Goal: Check status: Check status

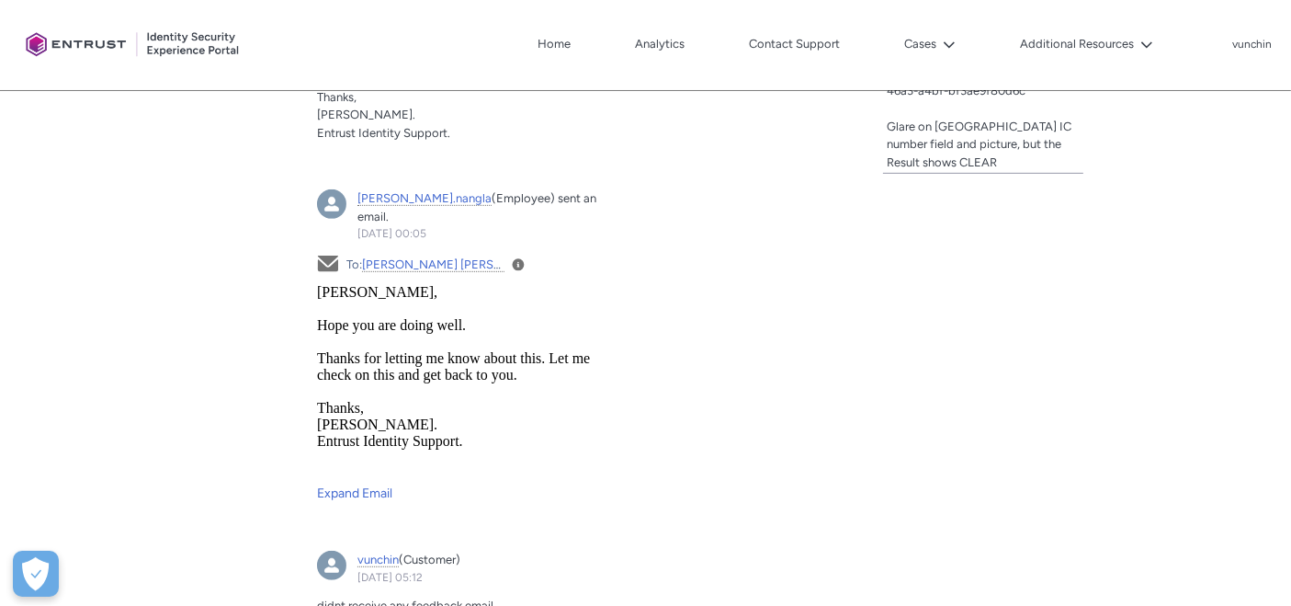
scroll to position [482, 0]
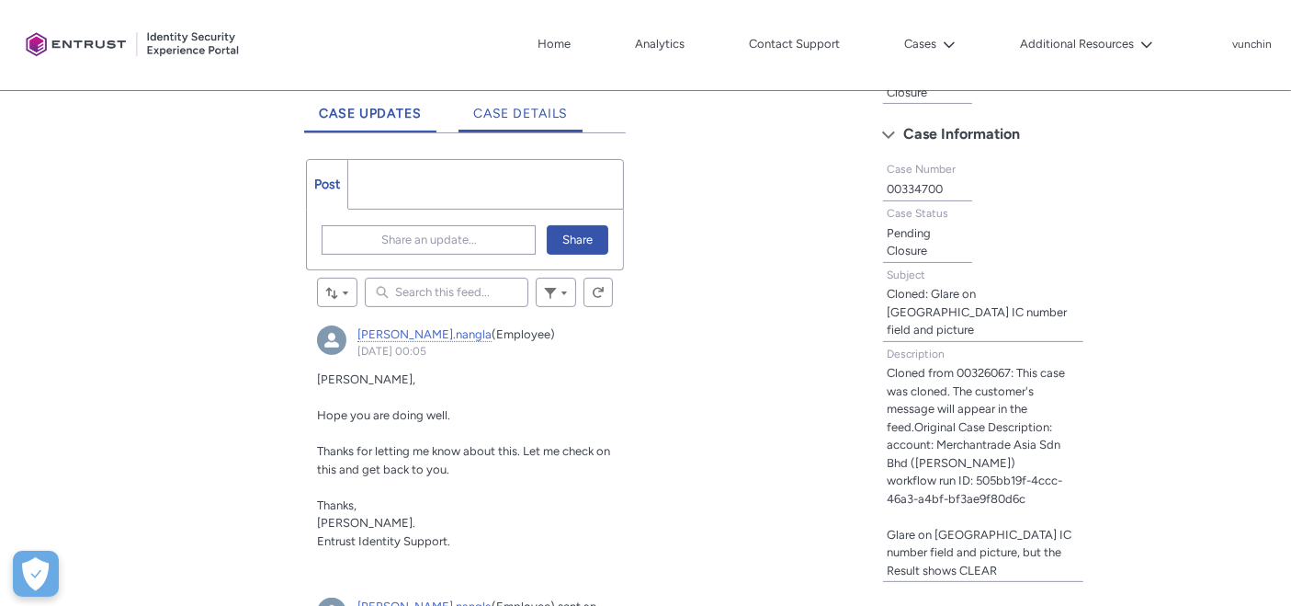
click at [556, 118] on span "Case Details" at bounding box center [521, 114] width 96 height 16
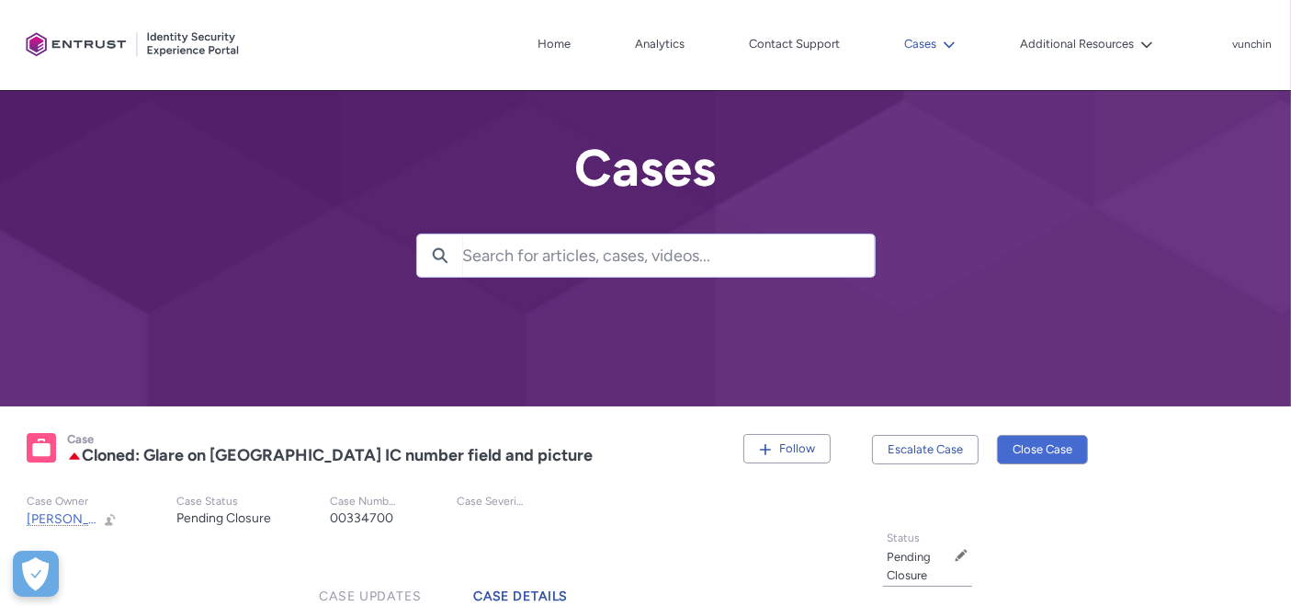
click at [935, 38] on button "Cases" at bounding box center [930, 44] width 61 height 28
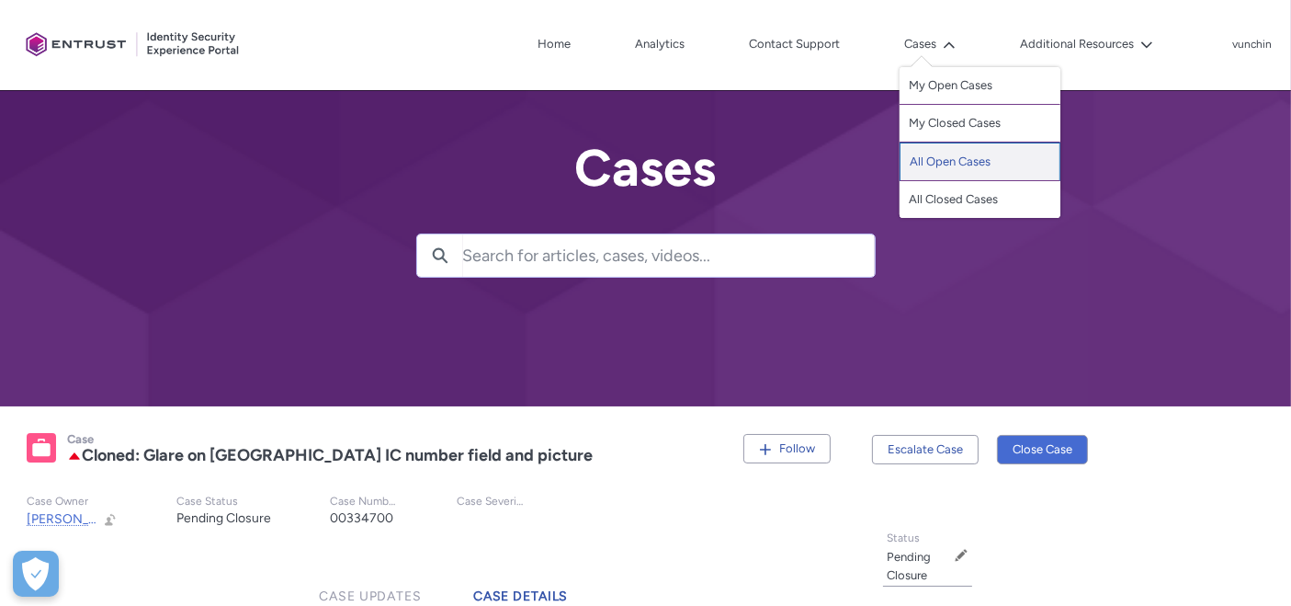
click at [934, 149] on link "All Open Cases" at bounding box center [980, 161] width 161 height 39
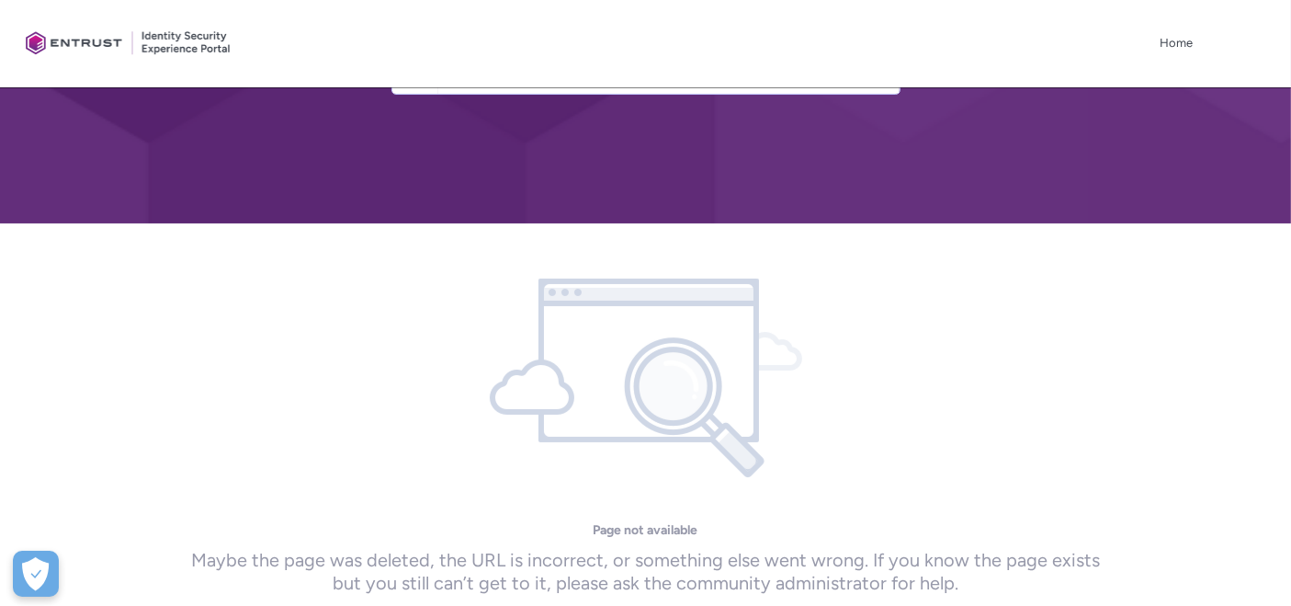
scroll to position [364, 0]
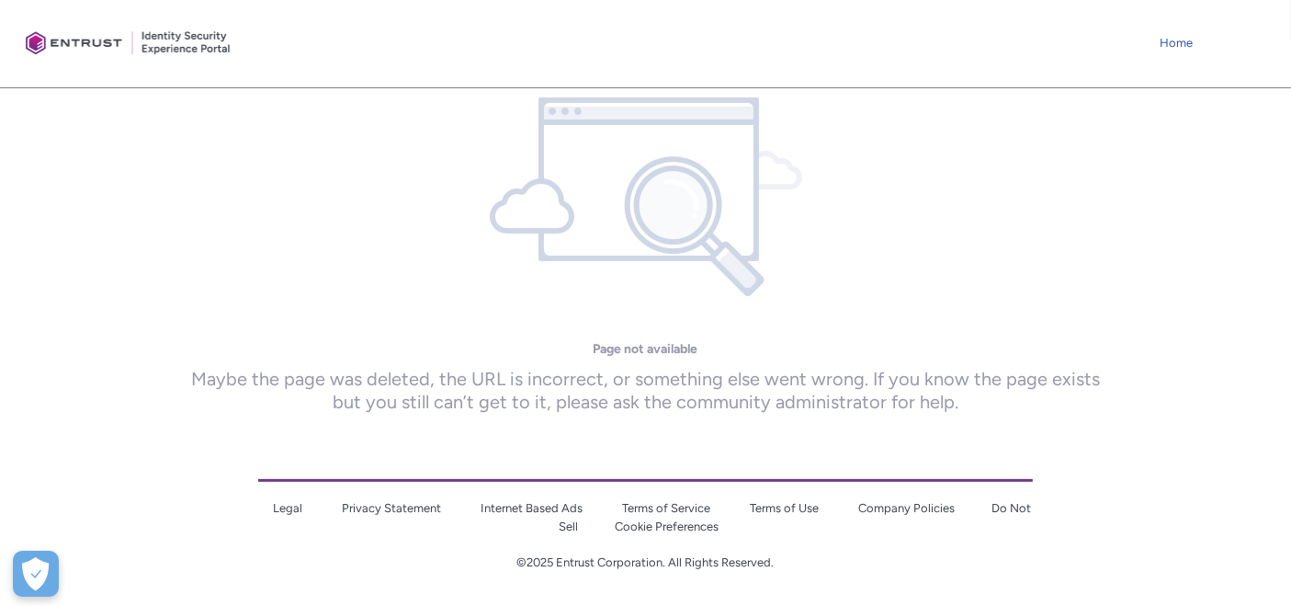
click at [1174, 48] on link "Home" at bounding box center [1176, 43] width 42 height 28
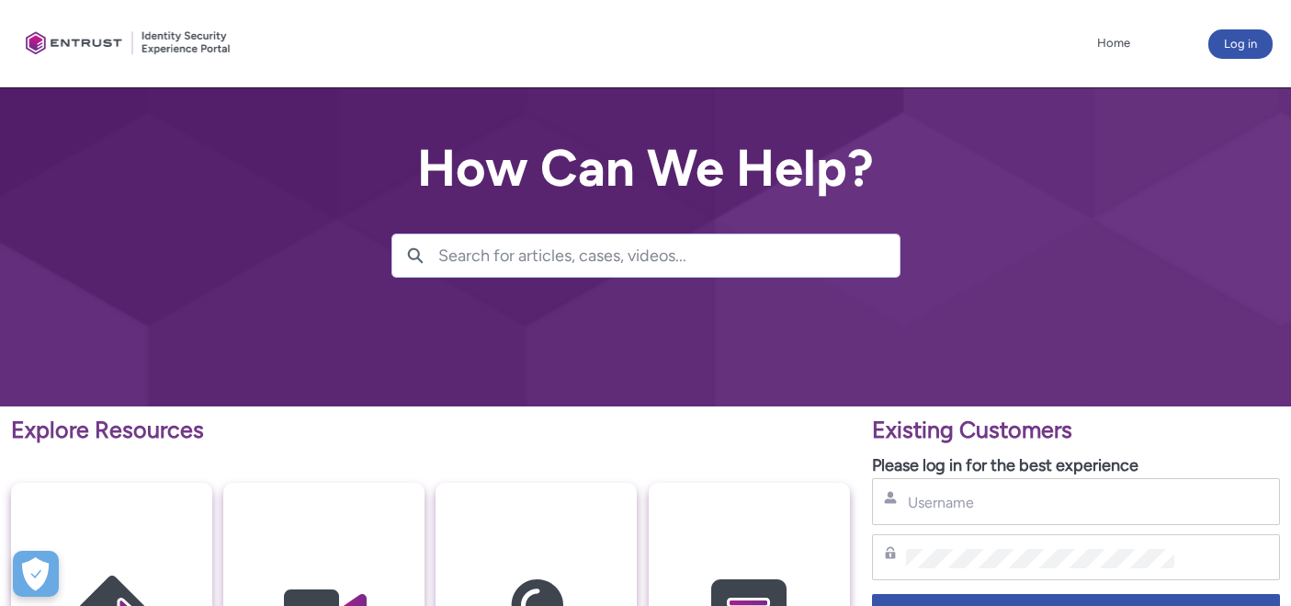
click at [974, 516] on div "Username" at bounding box center [1076, 501] width 408 height 47
click at [926, 491] on div "Username" at bounding box center [1076, 501] width 384 height 23
click at [912, 510] on input "Username" at bounding box center [1040, 502] width 269 height 19
type input "[EMAIL_ADDRESS][DOMAIN_NAME]"
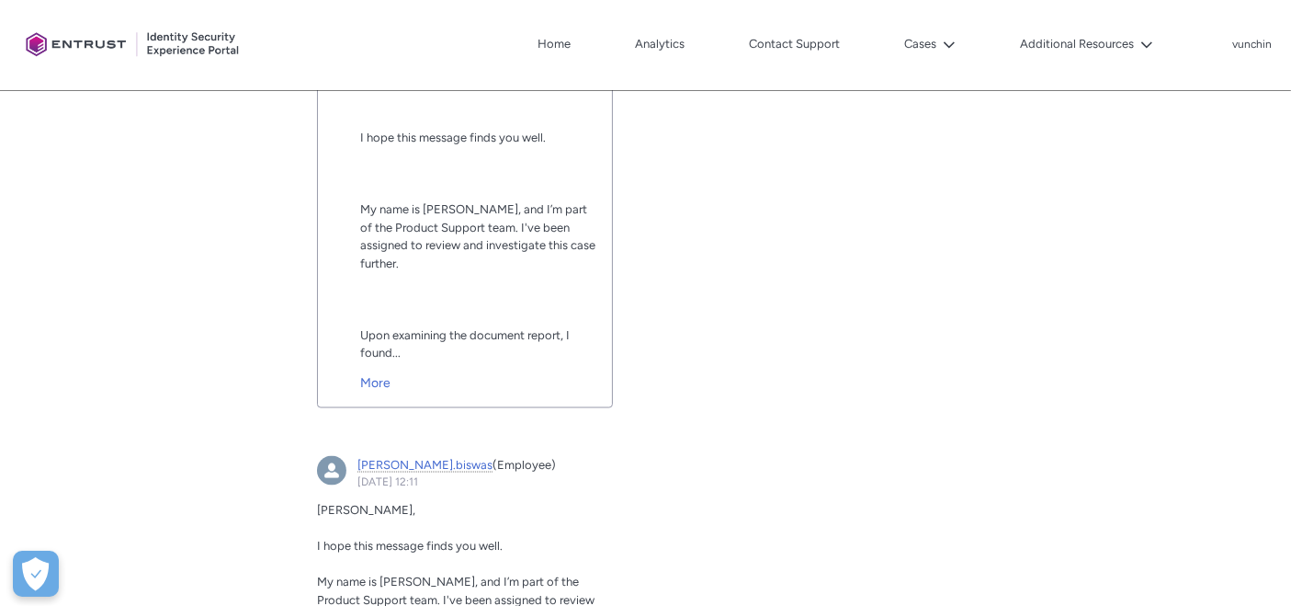
scroll to position [3077, 0]
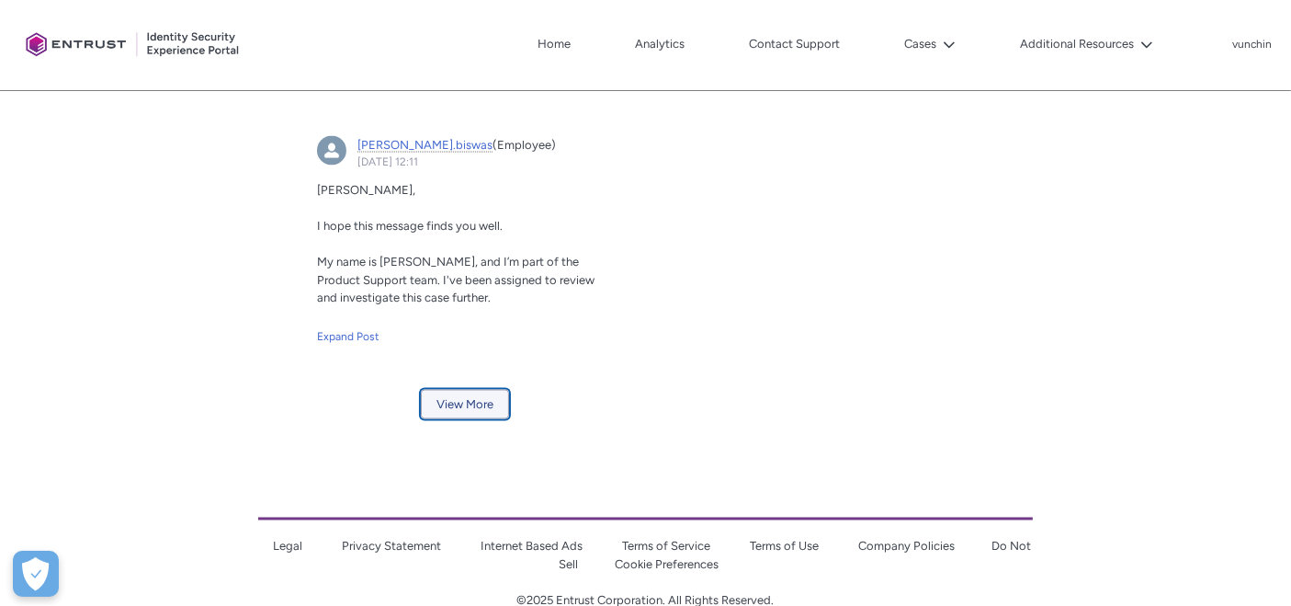
click at [444, 390] on button "View More" at bounding box center [465, 404] width 88 height 29
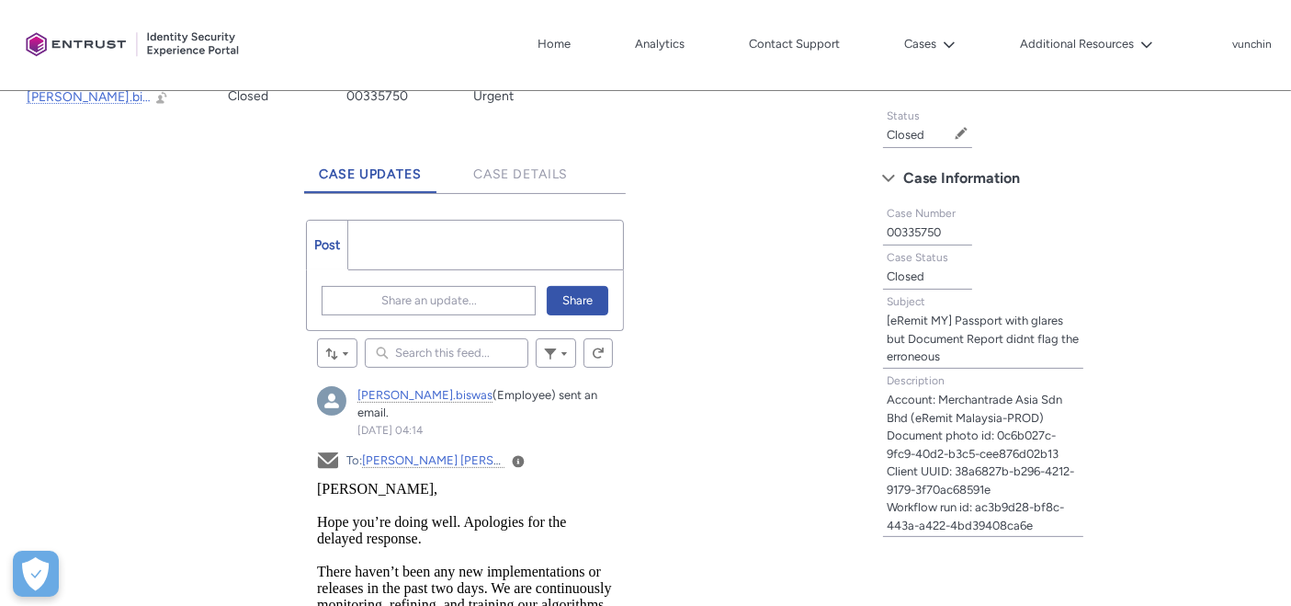
scroll to position [0, 0]
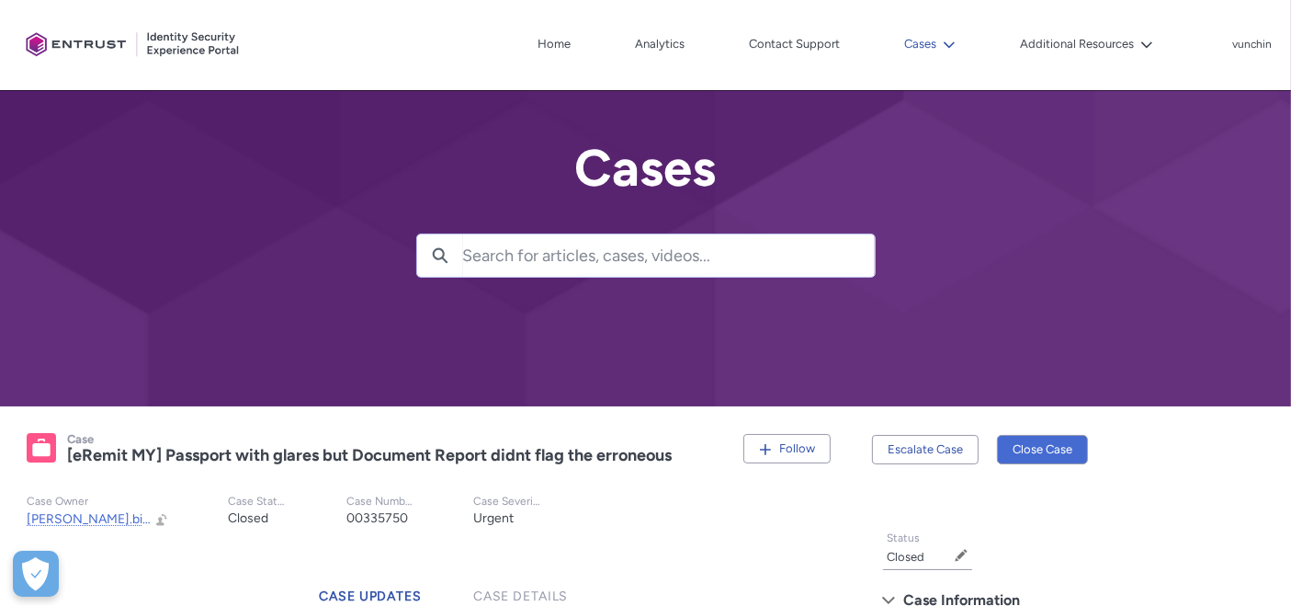
click at [924, 52] on button "Cases" at bounding box center [930, 44] width 61 height 28
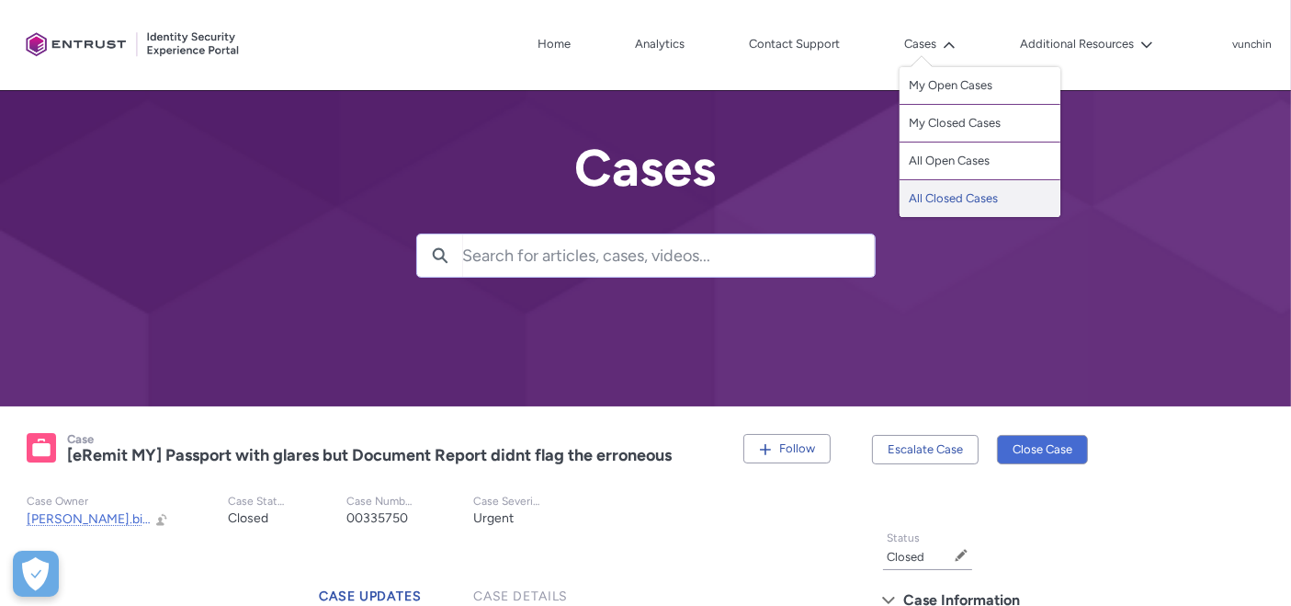
click at [926, 203] on link "All Closed Cases" at bounding box center [980, 198] width 161 height 37
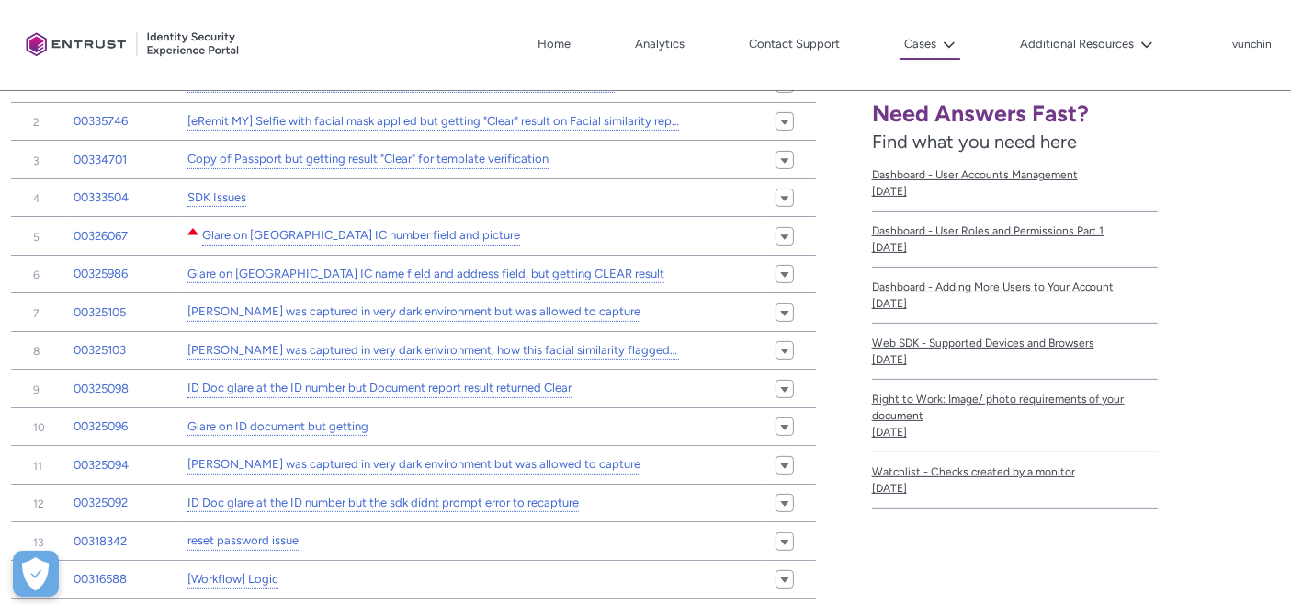
scroll to position [510, 0]
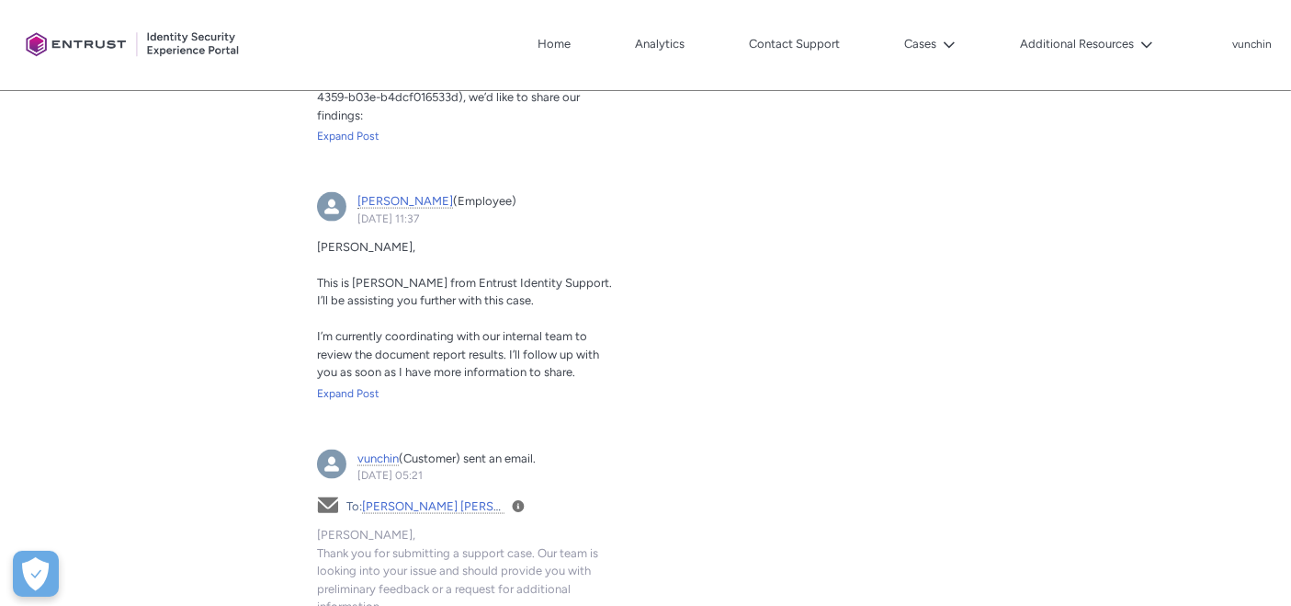
scroll to position [2634, 0]
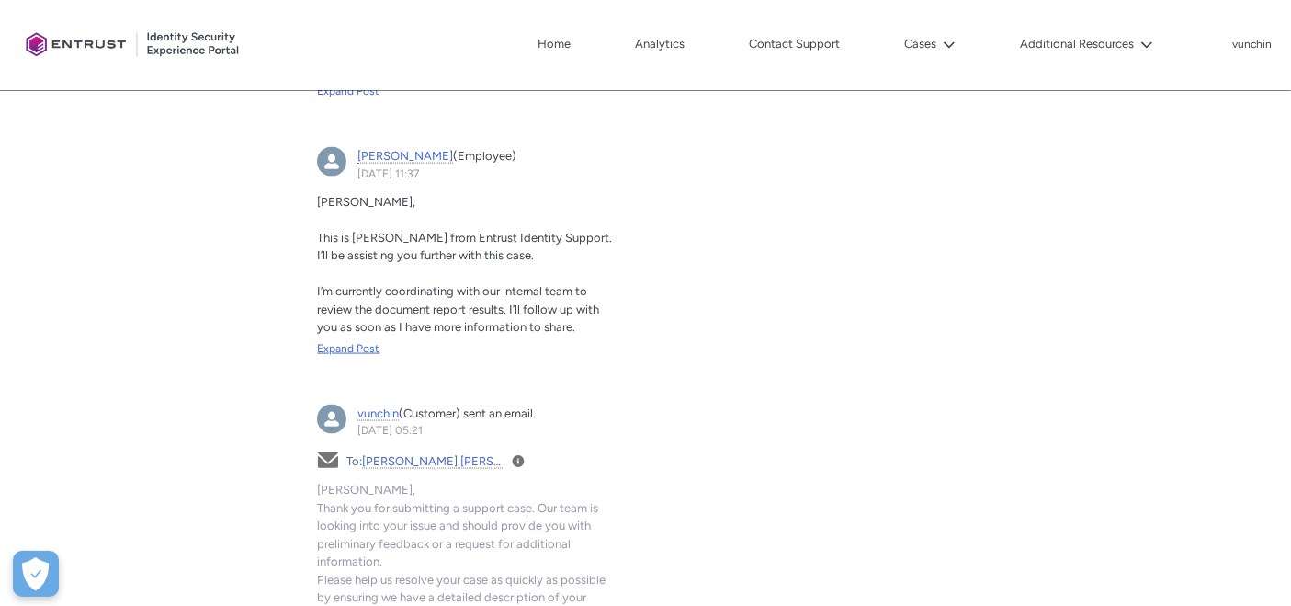
click at [349, 342] on div "Expand Post" at bounding box center [465, 348] width 296 height 17
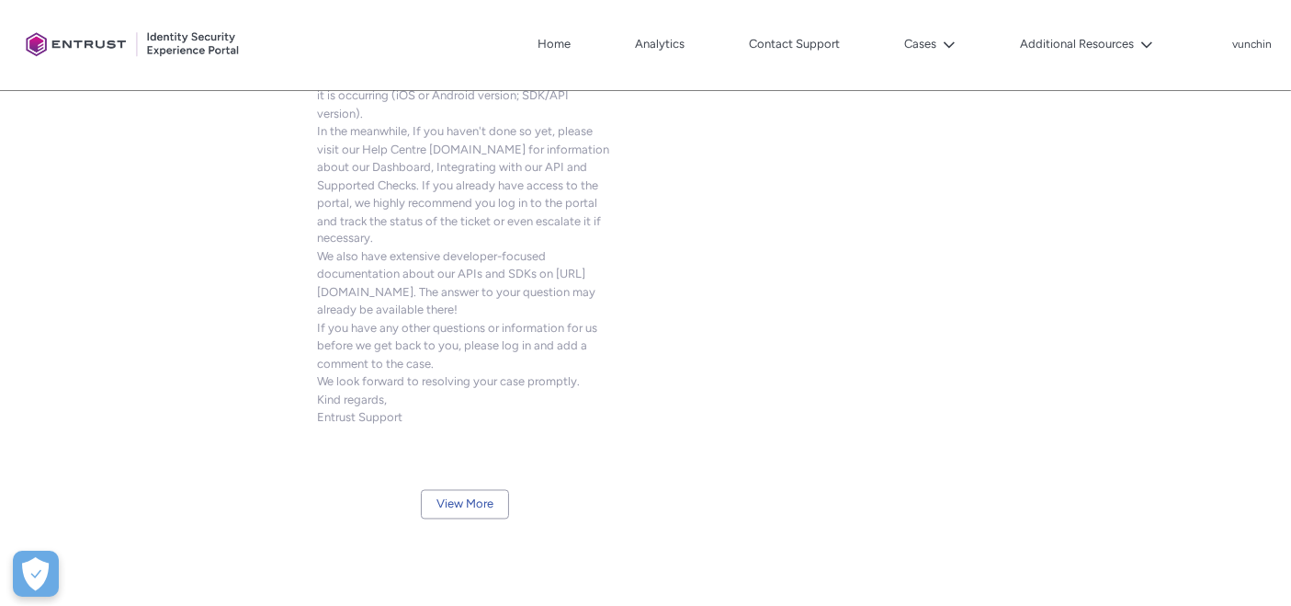
scroll to position [3395, 0]
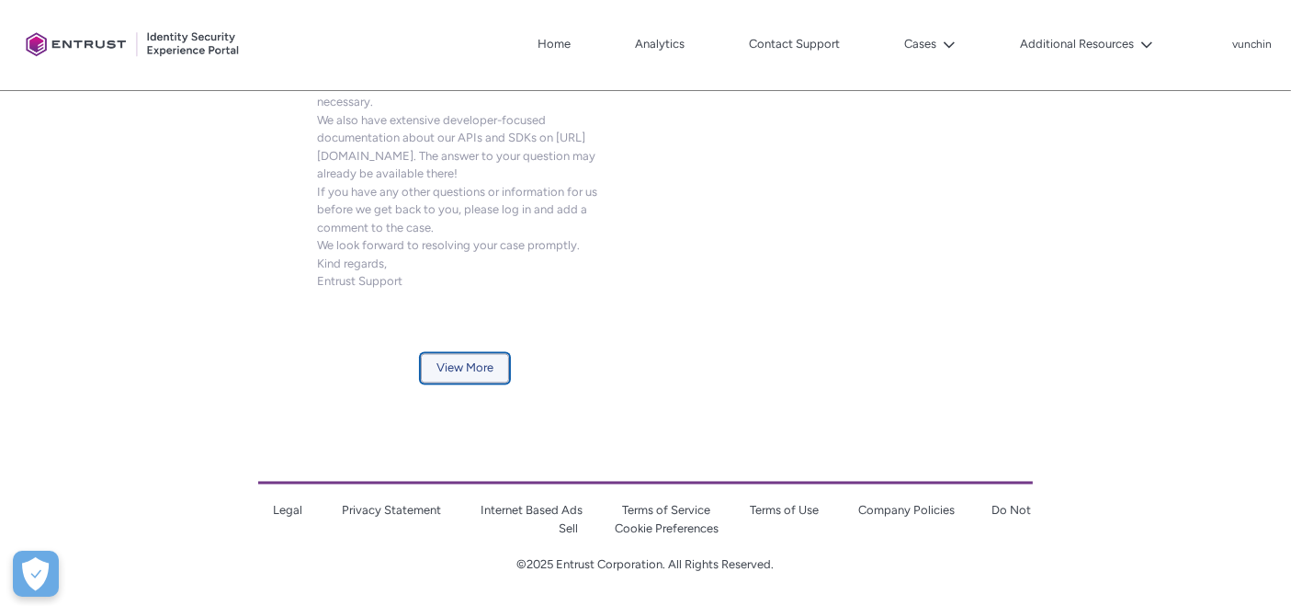
click at [470, 371] on button "View More" at bounding box center [465, 368] width 88 height 29
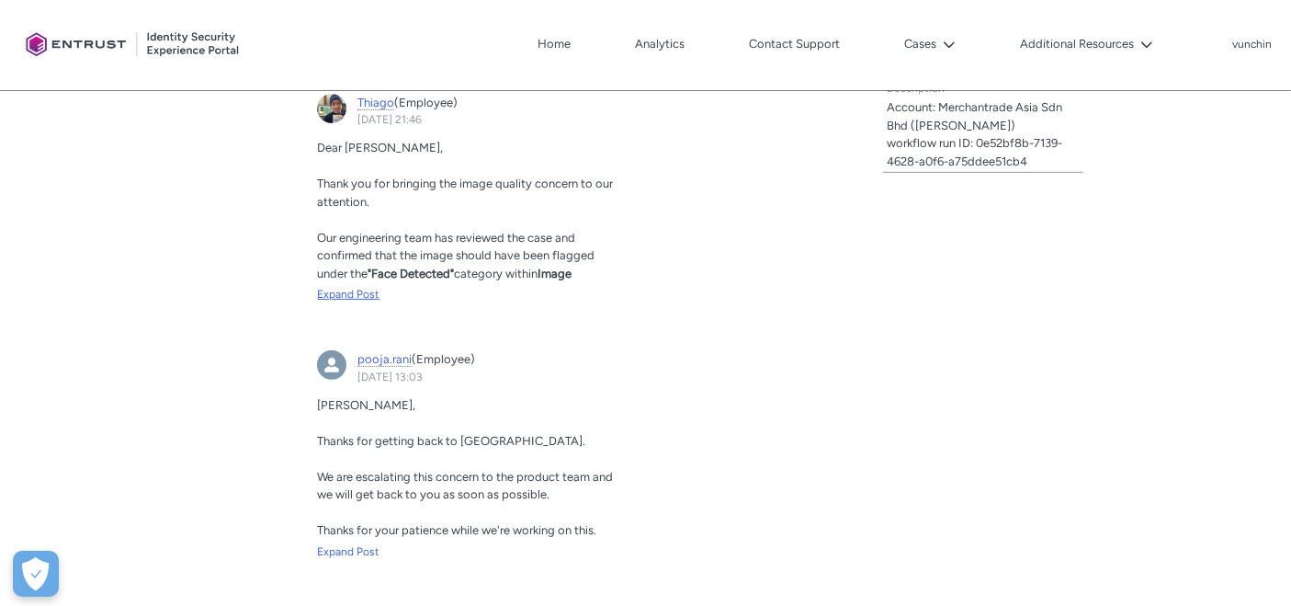
click at [371, 298] on div "Expand Post" at bounding box center [465, 294] width 296 height 17
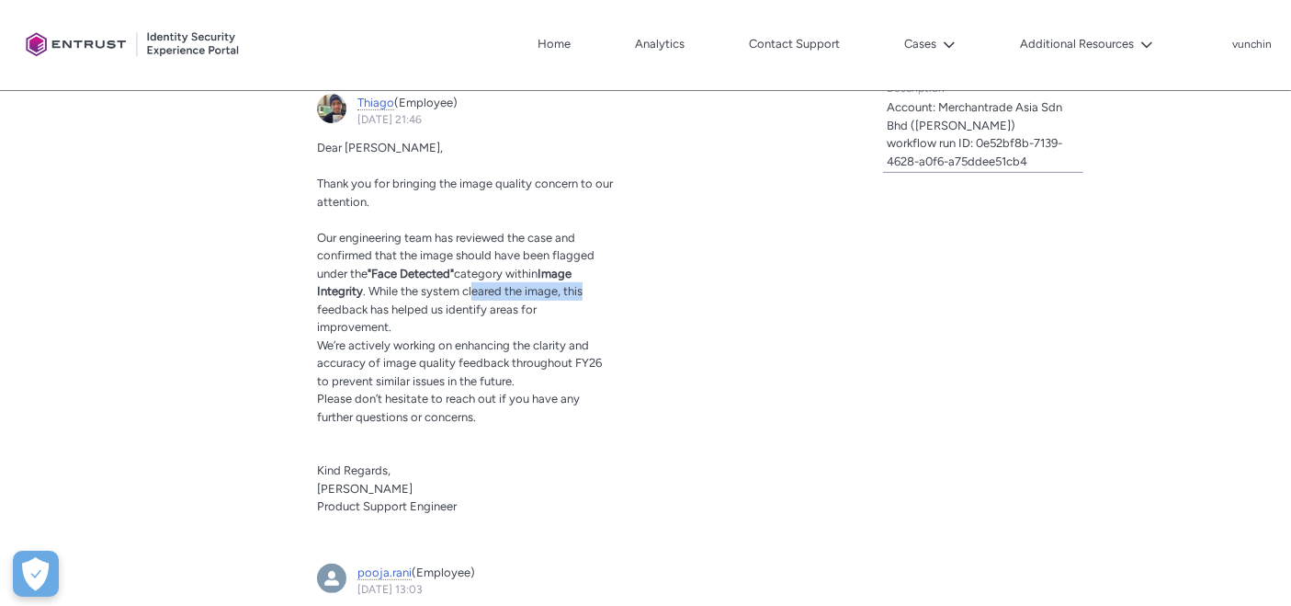
drag, startPoint x: 474, startPoint y: 289, endPoint x: 603, endPoint y: 296, distance: 128.8
click at [603, 296] on p "Our engineering team has reviewed the case and confirmed that the image should …" at bounding box center [465, 283] width 296 height 108
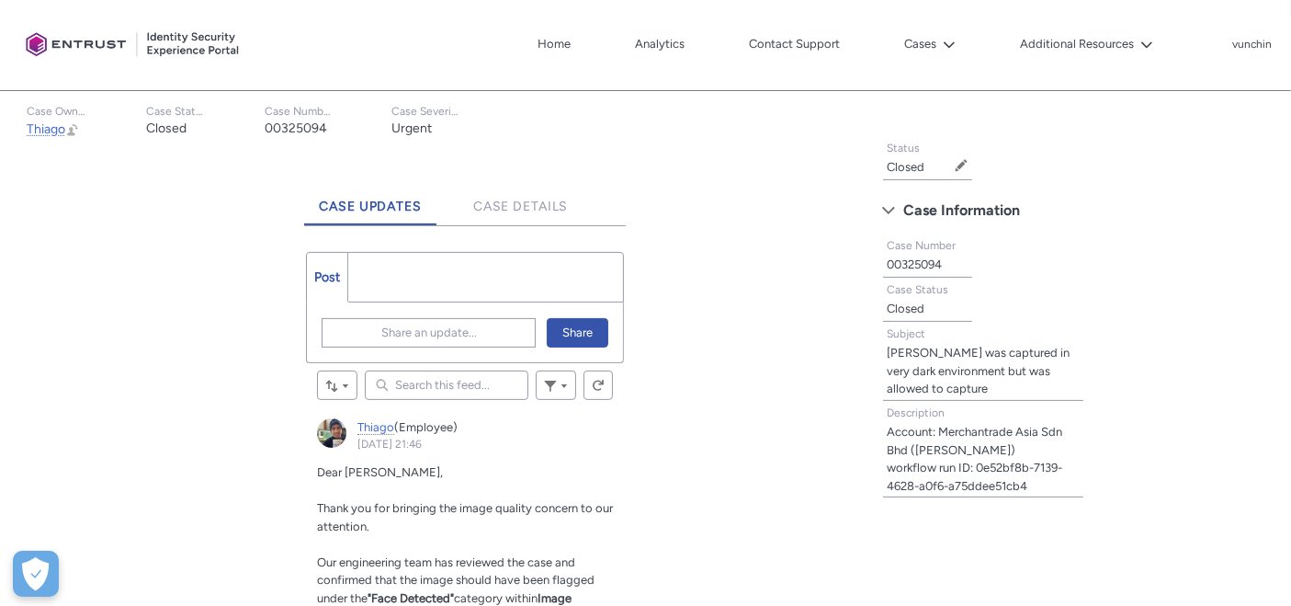
scroll to position [612, 0]
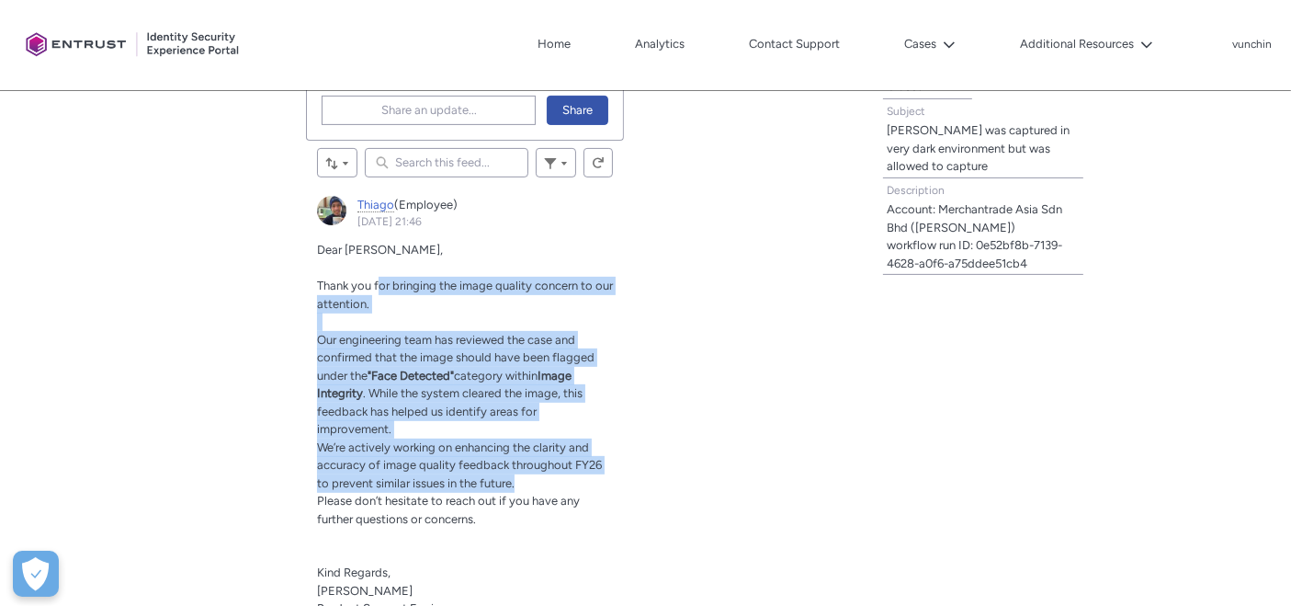
drag, startPoint x: 382, startPoint y: 279, endPoint x: 588, endPoint y: 466, distance: 277.8
click at [588, 466] on div "Dear [PERSON_NAME], Thank you for bringing the image quality concern to our att…" at bounding box center [465, 429] width 296 height 377
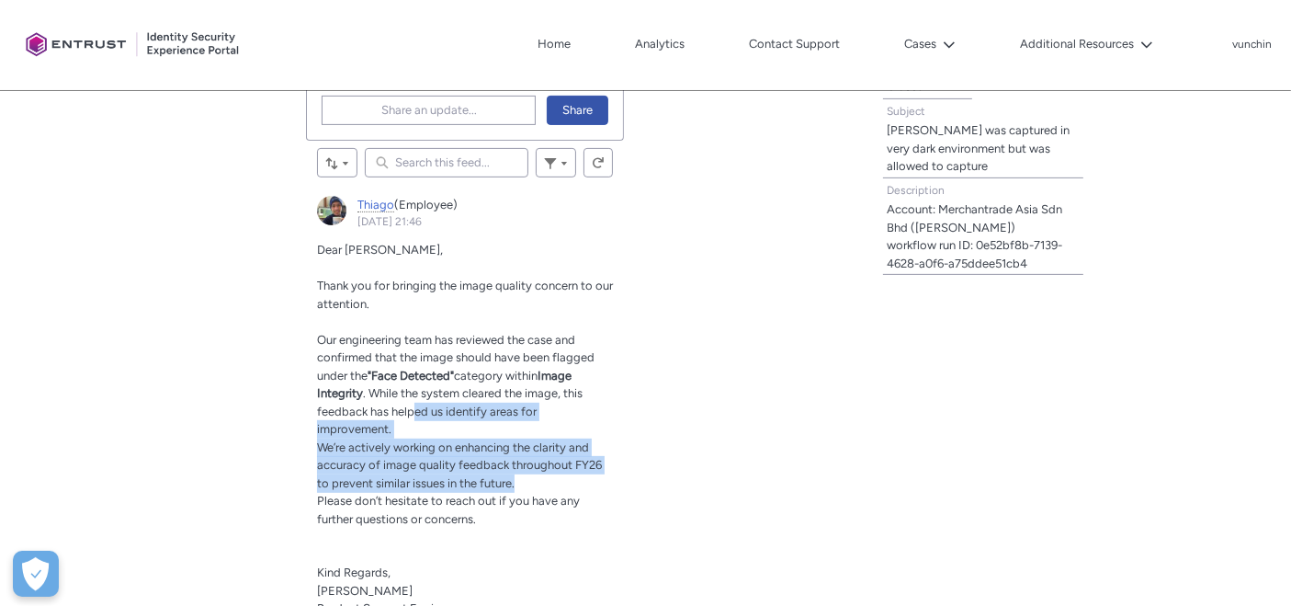
drag, startPoint x: 417, startPoint y: 413, endPoint x: 551, endPoint y: 463, distance: 143.4
click at [551, 463] on div "Dear [PERSON_NAME], Thank you for bringing the image quality concern to our att…" at bounding box center [465, 429] width 296 height 377
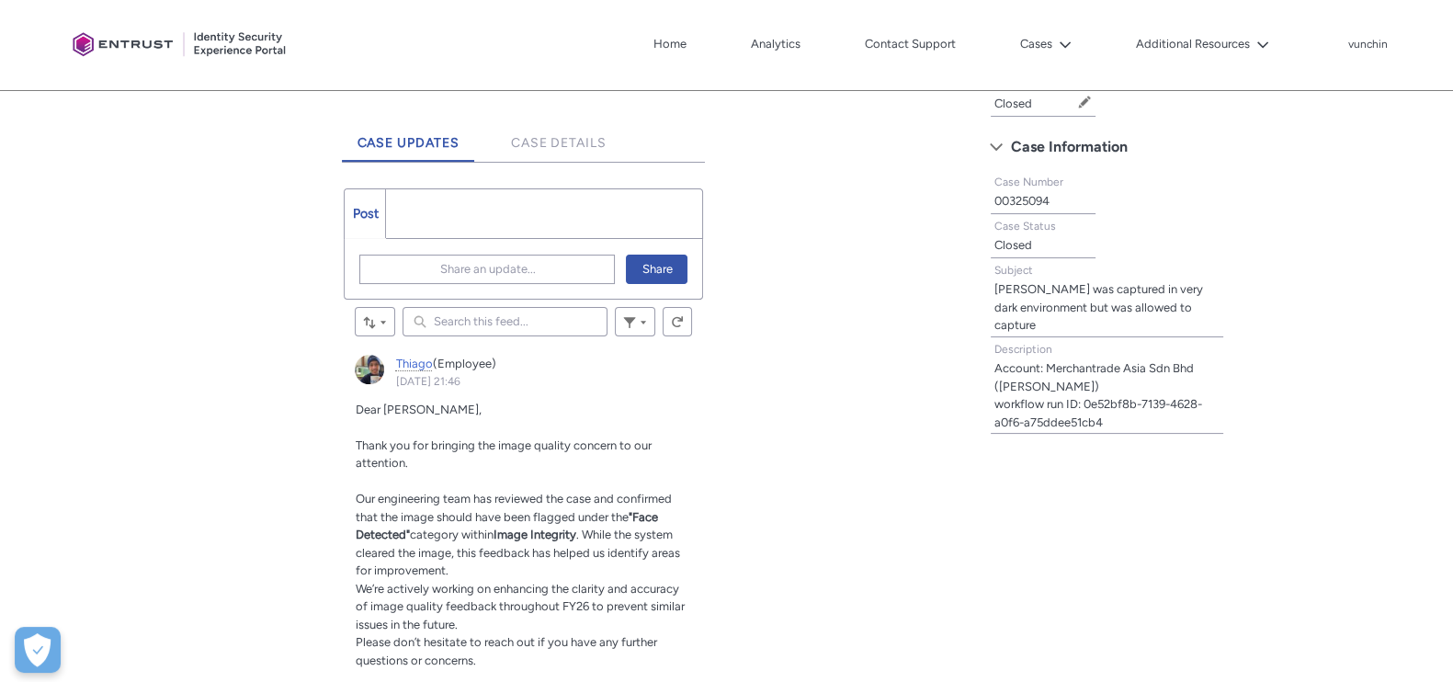
scroll to position [458, 0]
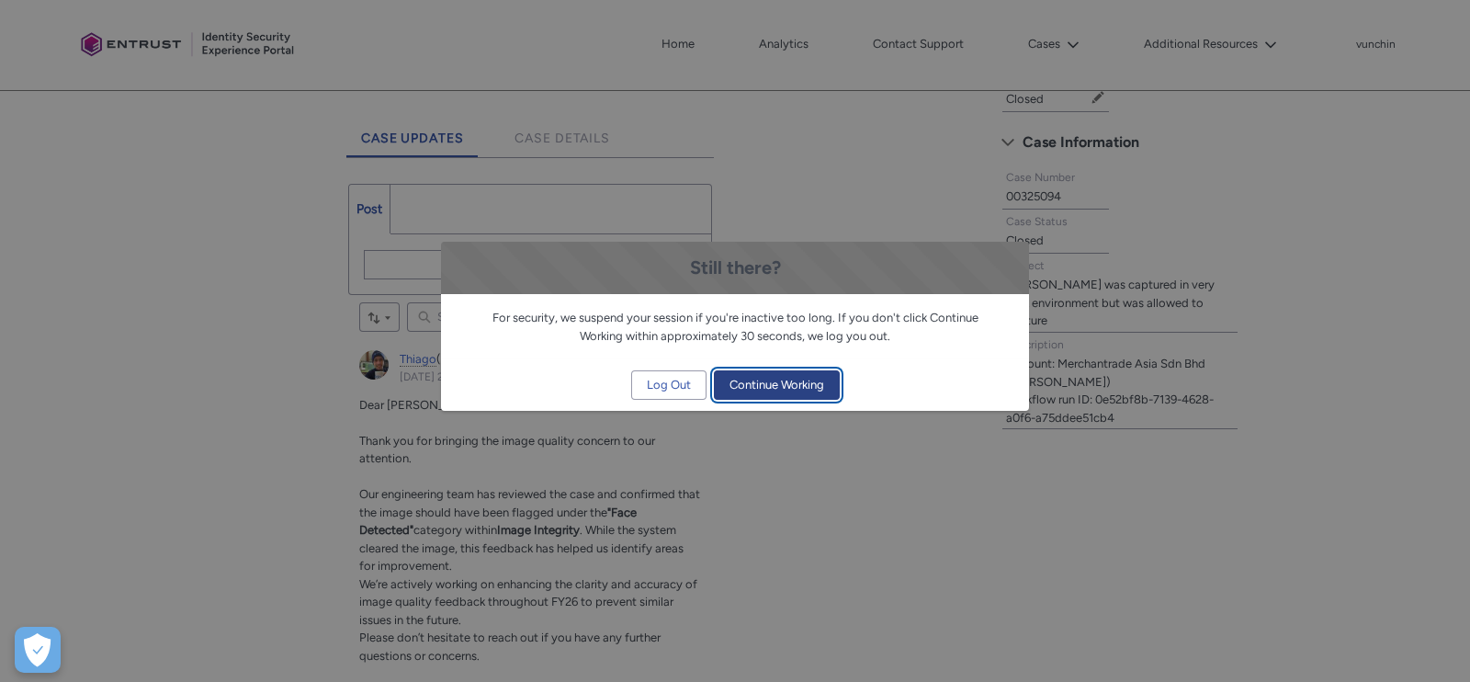
click at [788, 387] on span "Continue Working" at bounding box center [777, 385] width 95 height 28
